Goal: Find specific page/section: Find specific page/section

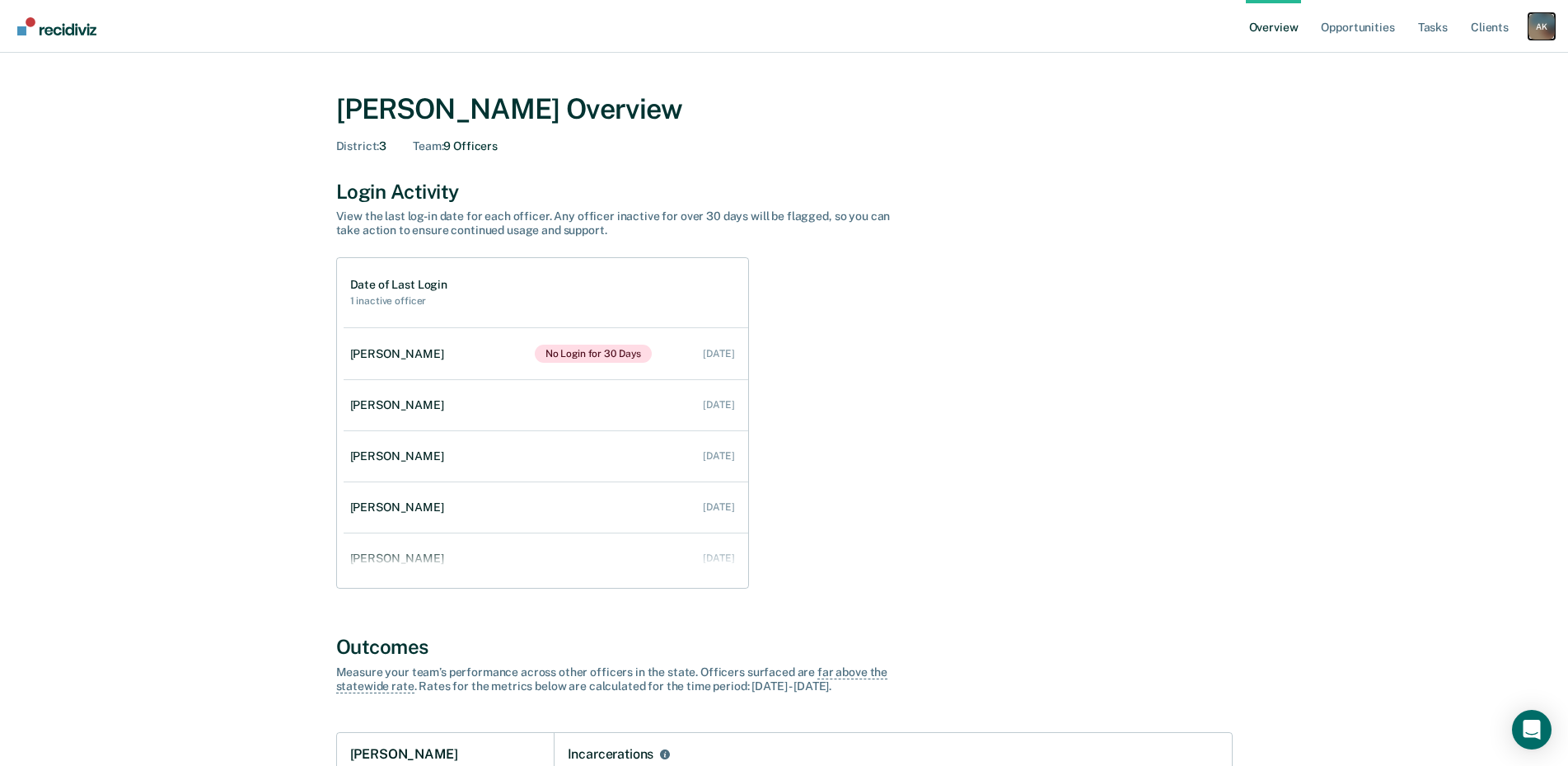
click at [1545, 15] on div "A K" at bounding box center [1541, 26] width 26 height 26
click at [1459, 105] on link "Go to Operations" at bounding box center [1476, 107] width 133 height 14
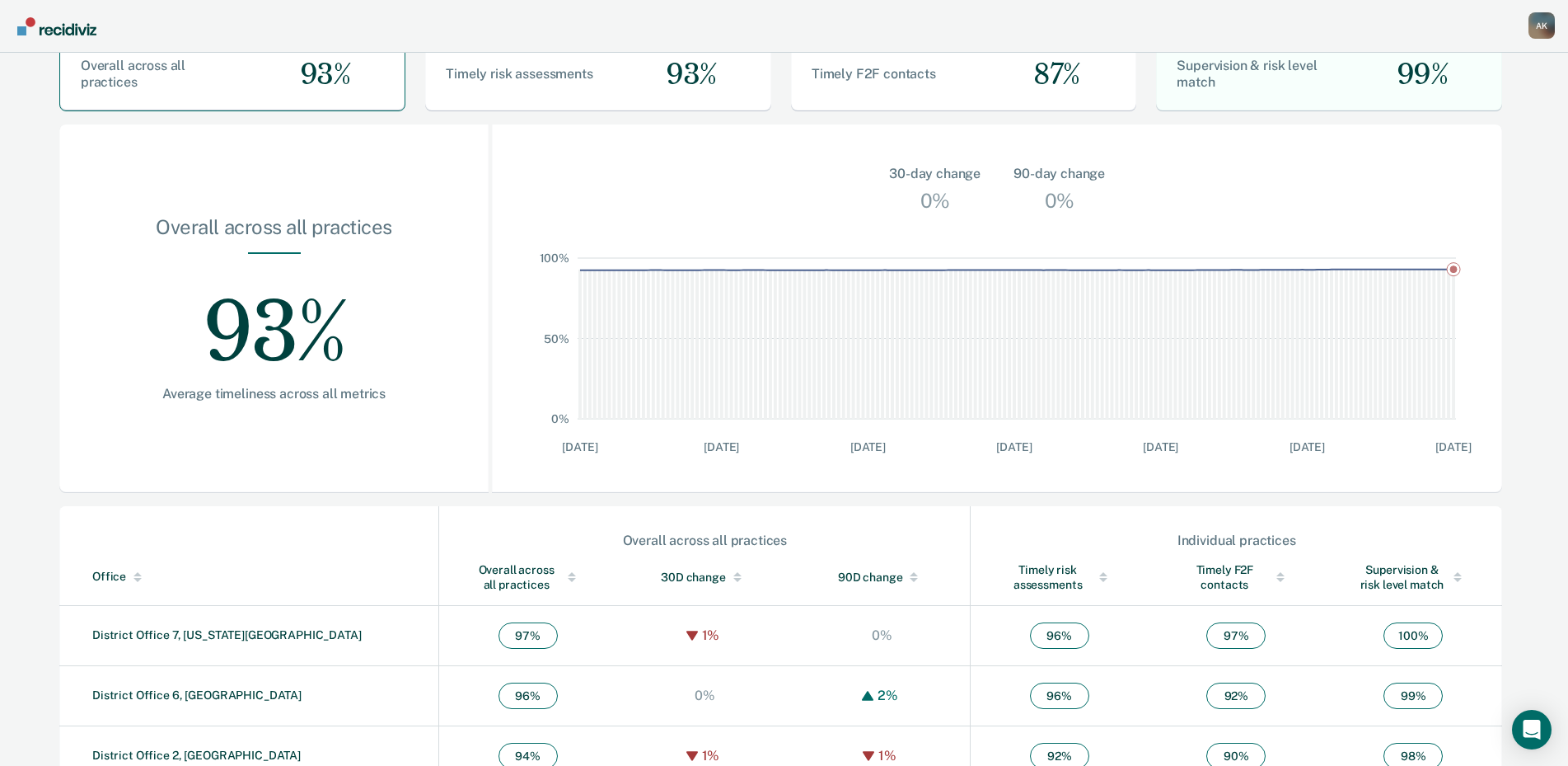
scroll to position [383, 0]
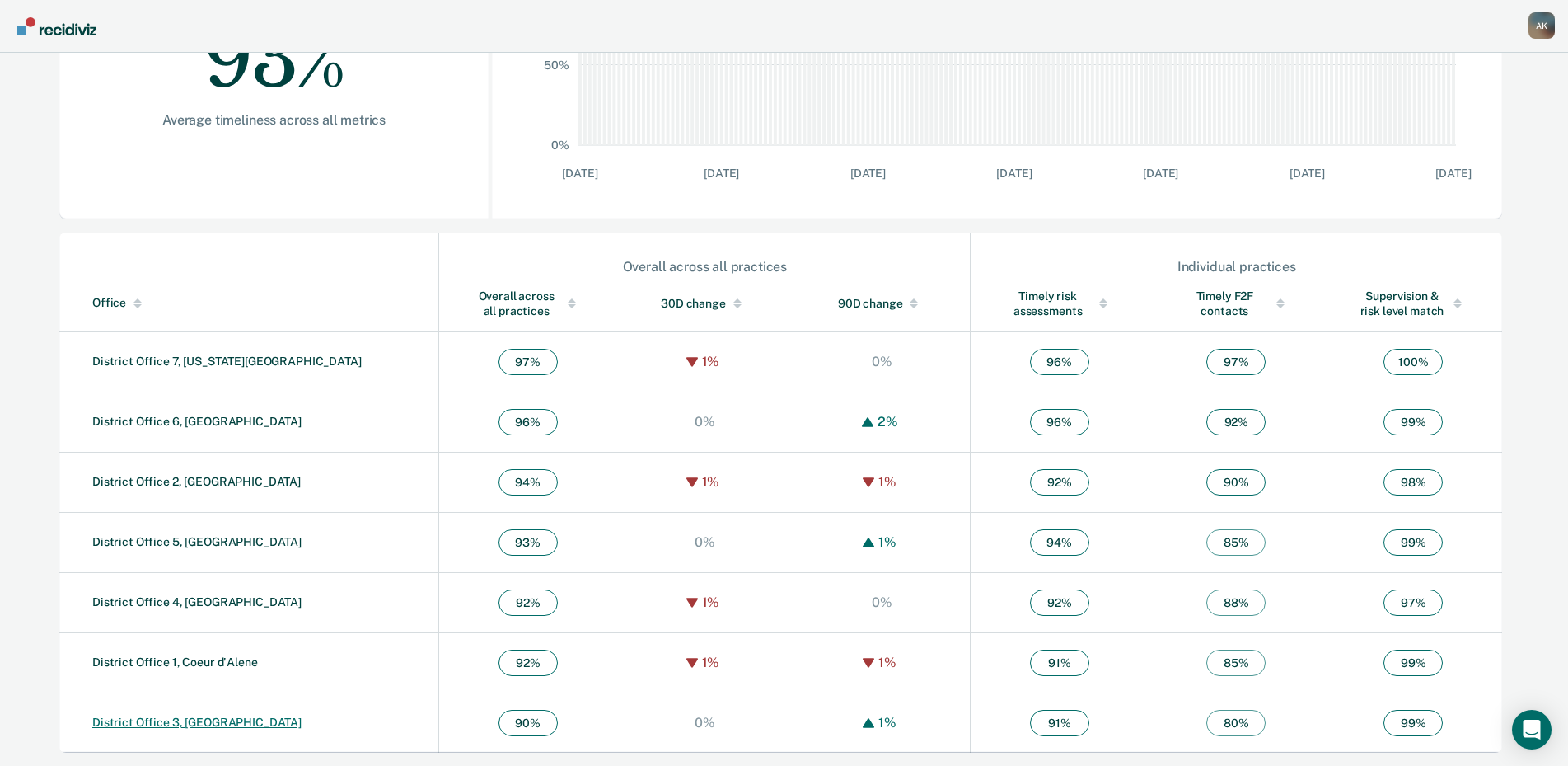
click at [192, 723] on link "District Office 3, [GEOGRAPHIC_DATA]" at bounding box center [196, 721] width 209 height 13
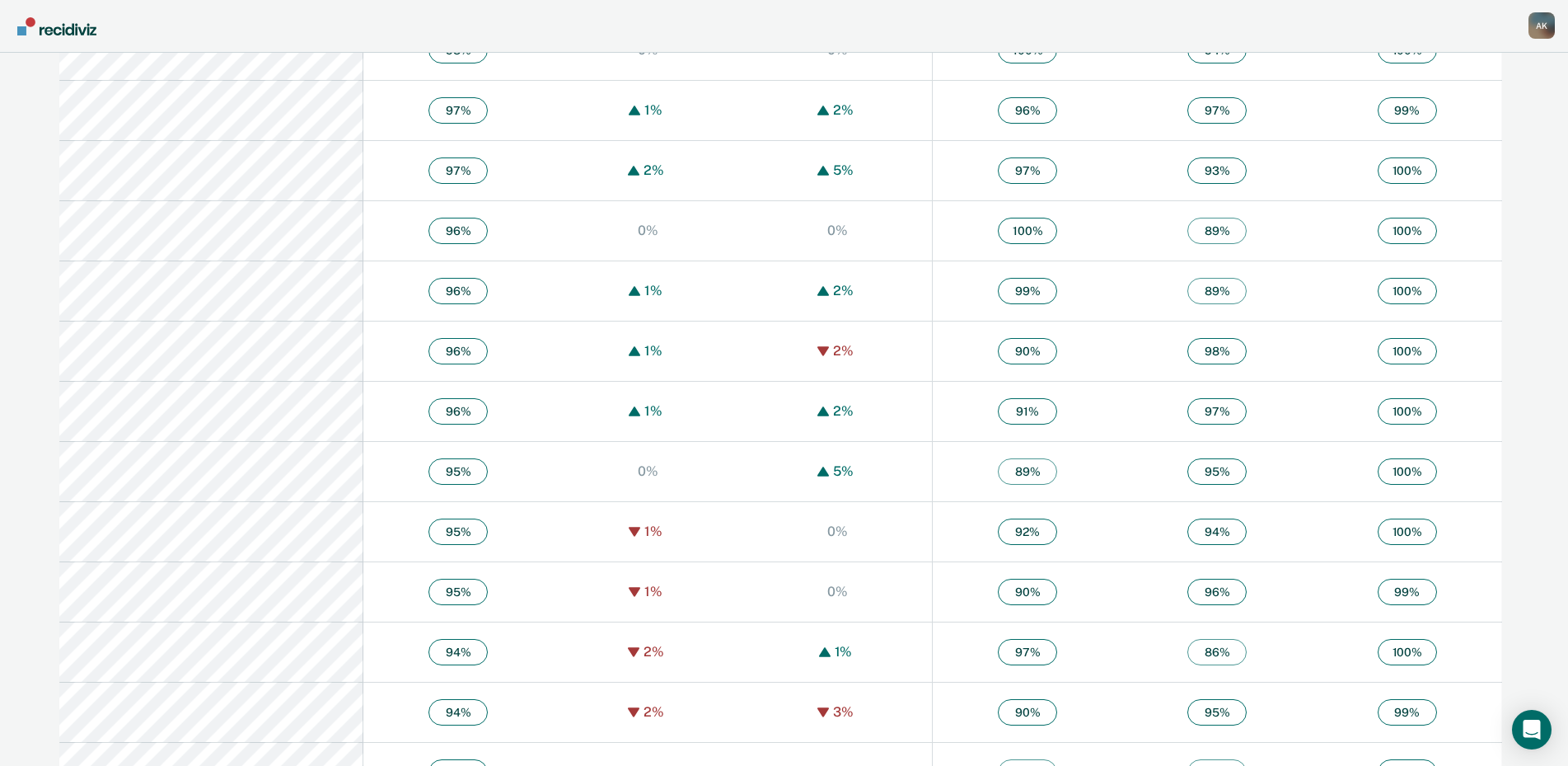
scroll to position [1566, 0]
